Goal: Obtain resource: Obtain resource

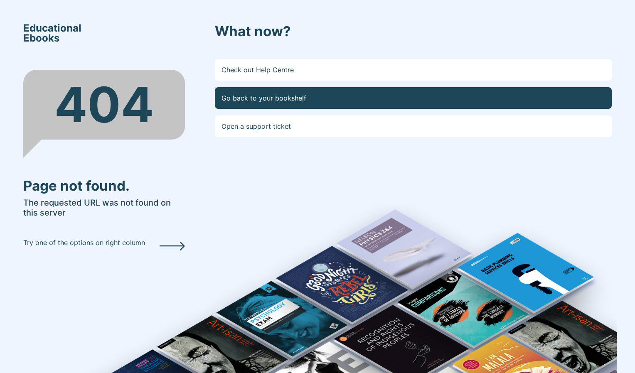
click at [275, 104] on link "Go back to your bookshelf" at bounding box center [413, 98] width 397 height 22
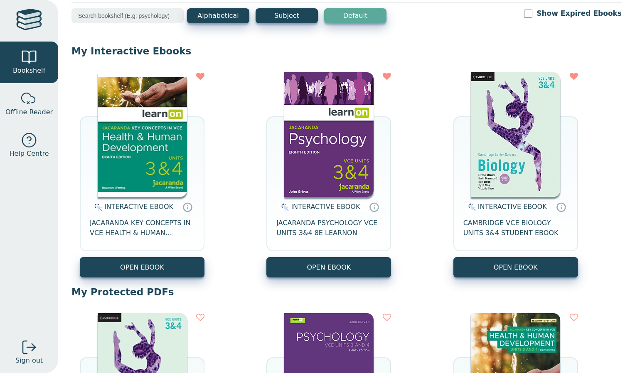
scroll to position [44, 0]
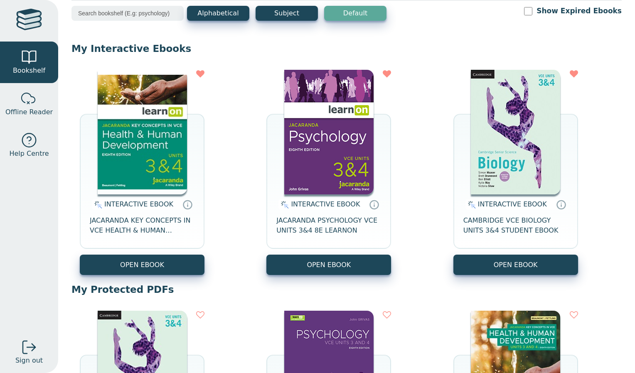
click at [518, 251] on div "INTERACTIVE EBOOK CAMBRIDGE VCE BIOLOGY UNITS 3&4 STUDENT EBOOK" at bounding box center [516, 225] width 125 height 60
click at [518, 267] on button "OPEN EBOOK" at bounding box center [516, 265] width 125 height 20
